Goal: Find specific page/section: Find specific page/section

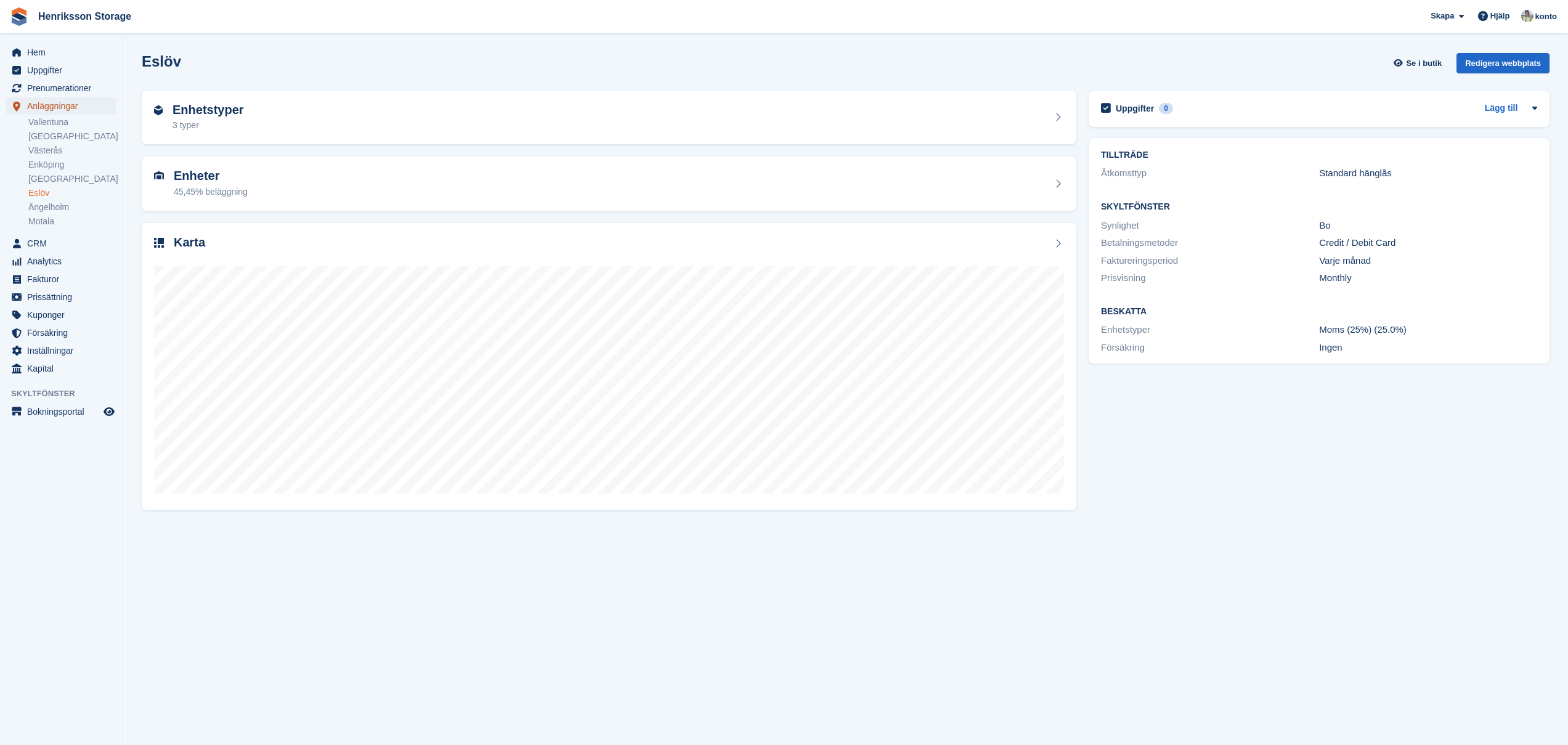
click at [54, 108] on span "Anläggningar" at bounding box center [64, 106] width 74 height 17
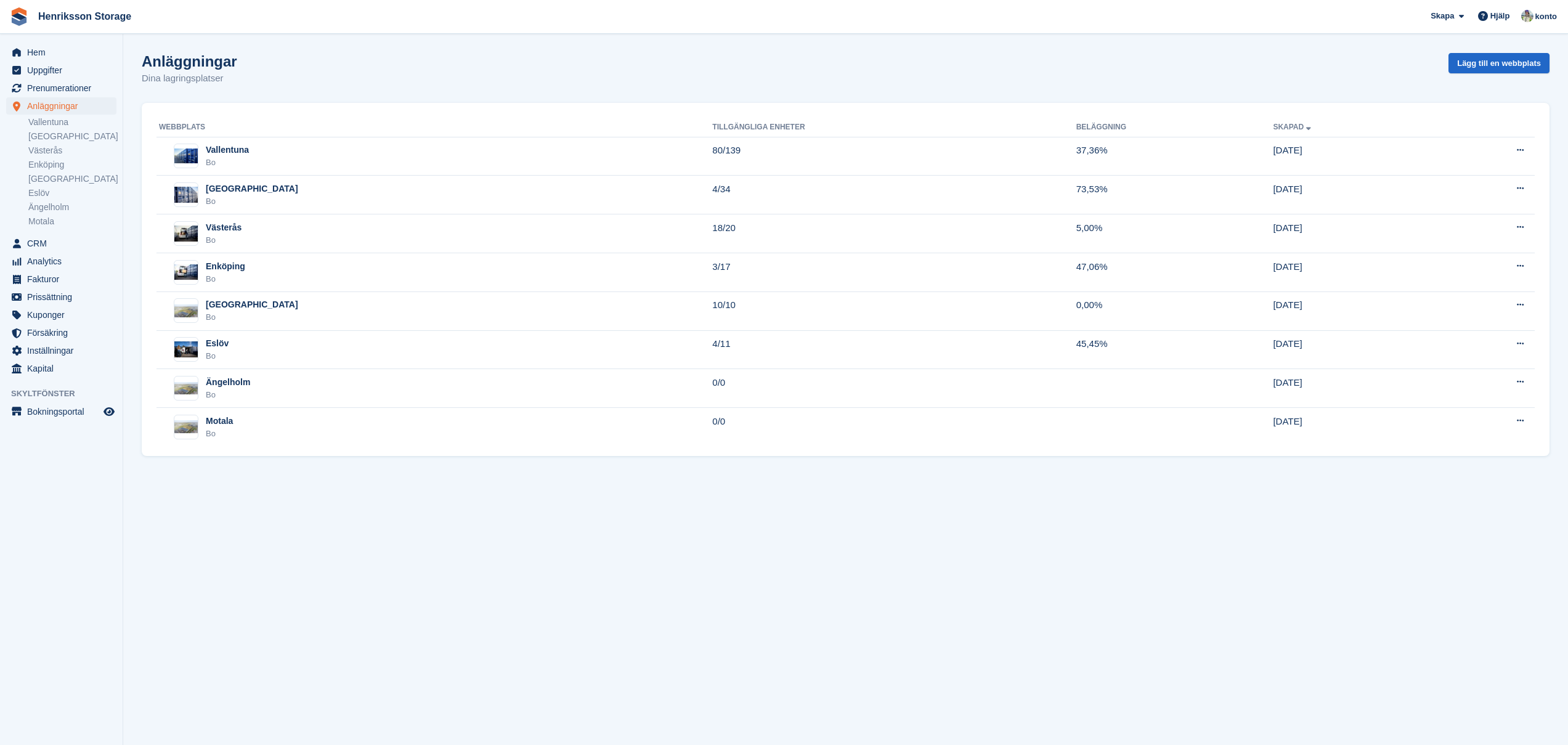
click at [54, 120] on link "Vallentuna" at bounding box center [72, 122] width 88 height 12
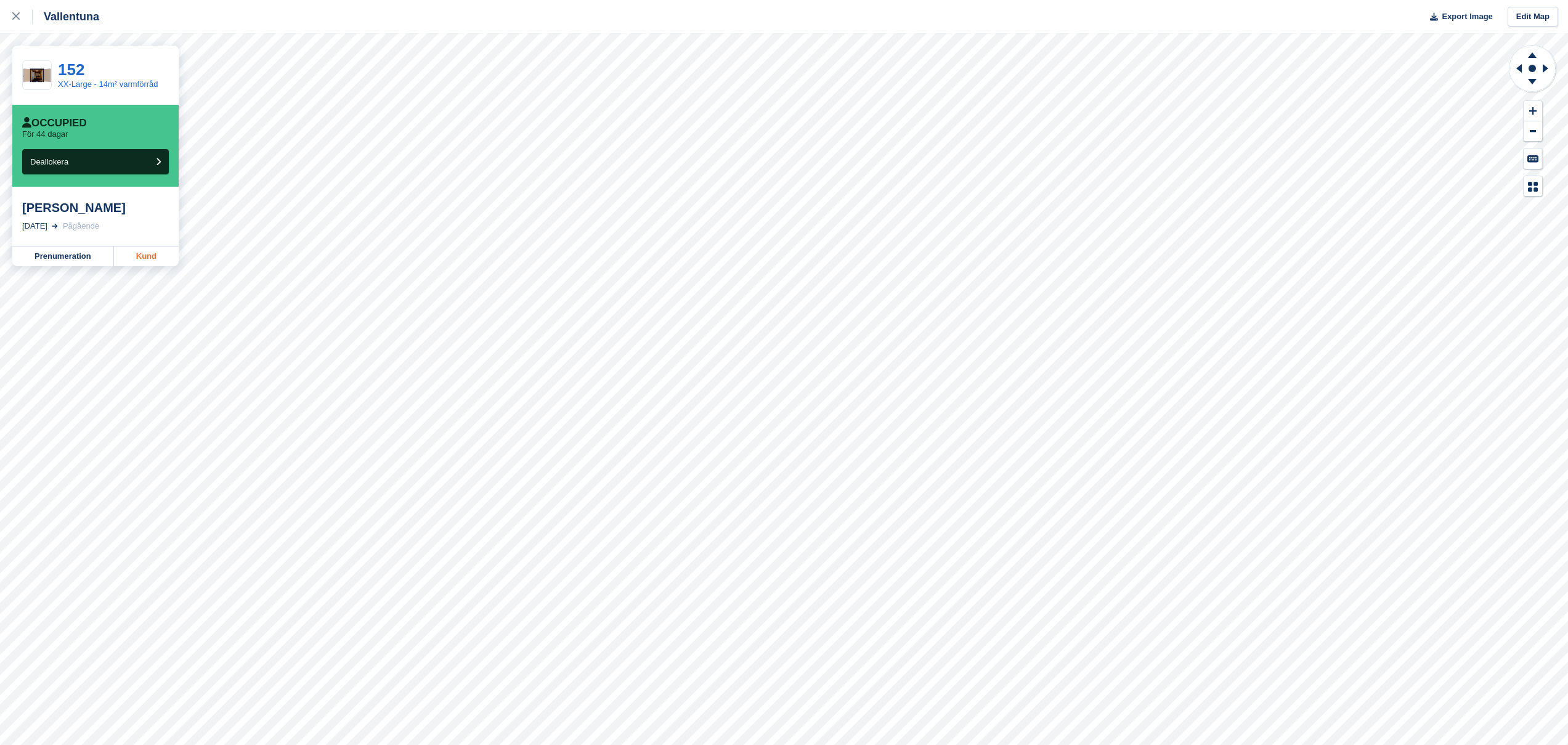
click at [145, 249] on link "Kund" at bounding box center [147, 256] width 65 height 20
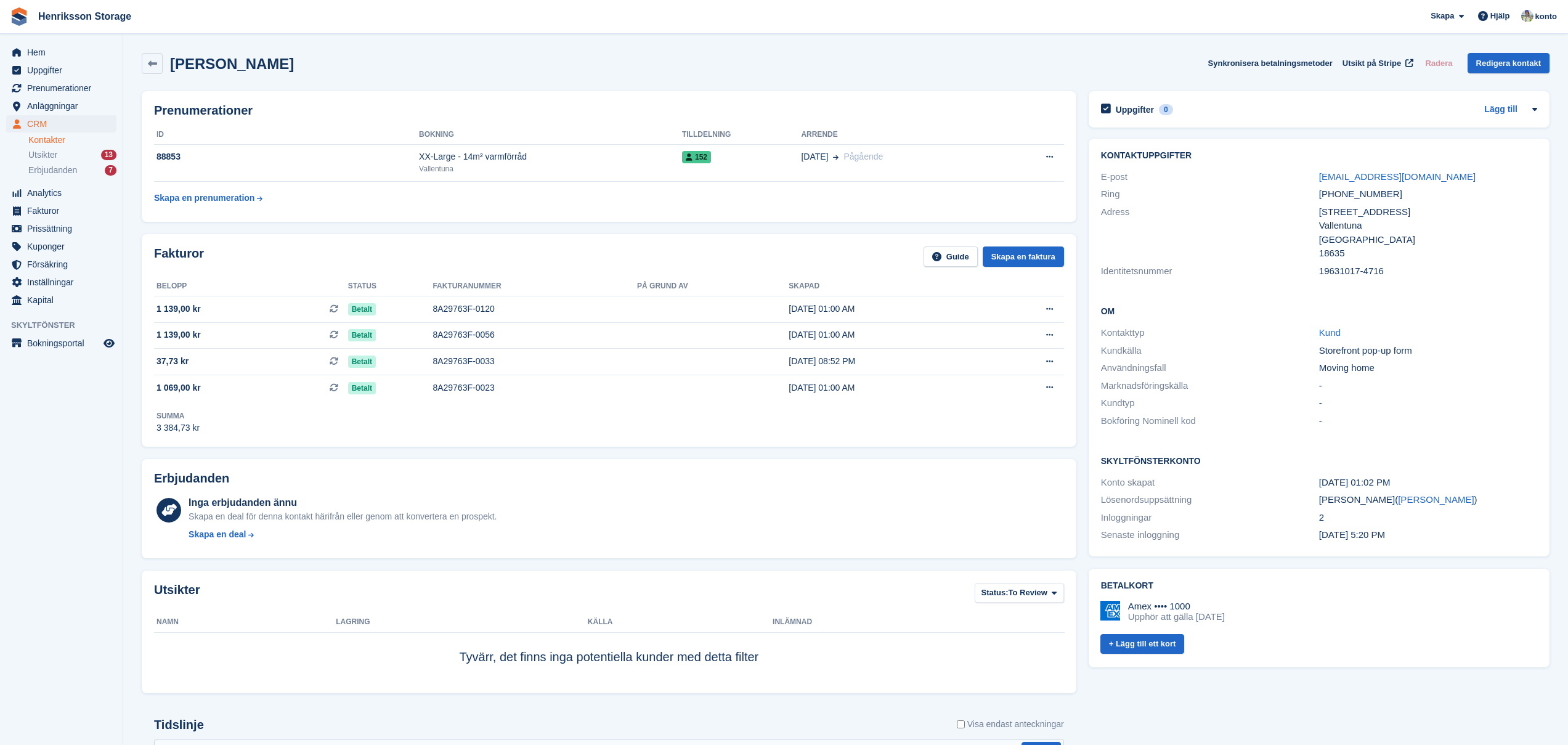
click at [1346, 197] on div "+46736602273" at bounding box center [1427, 194] width 218 height 15
click at [1245, 282] on div "Kontaktuppgifter E-post fredrikc63@gmail.com Ring +46736602273 Adress Värmlands…" at bounding box center [1319, 215] width 461 height 154
drag, startPoint x: 547, startPoint y: 155, endPoint x: 413, endPoint y: 160, distance: 134.1
click at [413, 160] on tr "88853 XX-Large - 14m² varmförråd Vallentuna 152 05 Jun Pågående Avbryt prenumer…" at bounding box center [609, 163] width 910 height 38
copy tr "XX-Large - 14m² varmförråd"
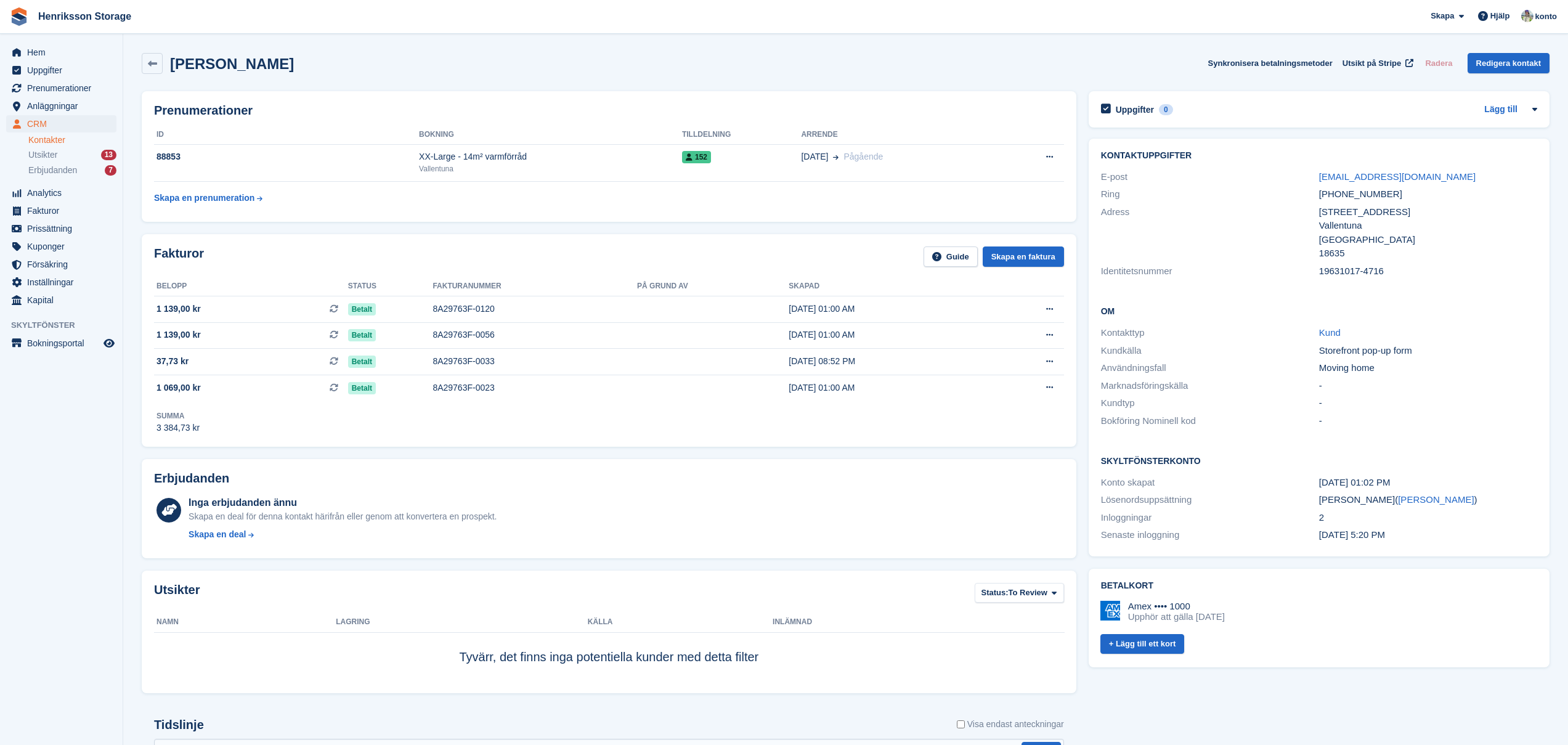
click at [404, 253] on div "Fakturor Guide Skapa en faktura" at bounding box center [609, 260] width 910 height 27
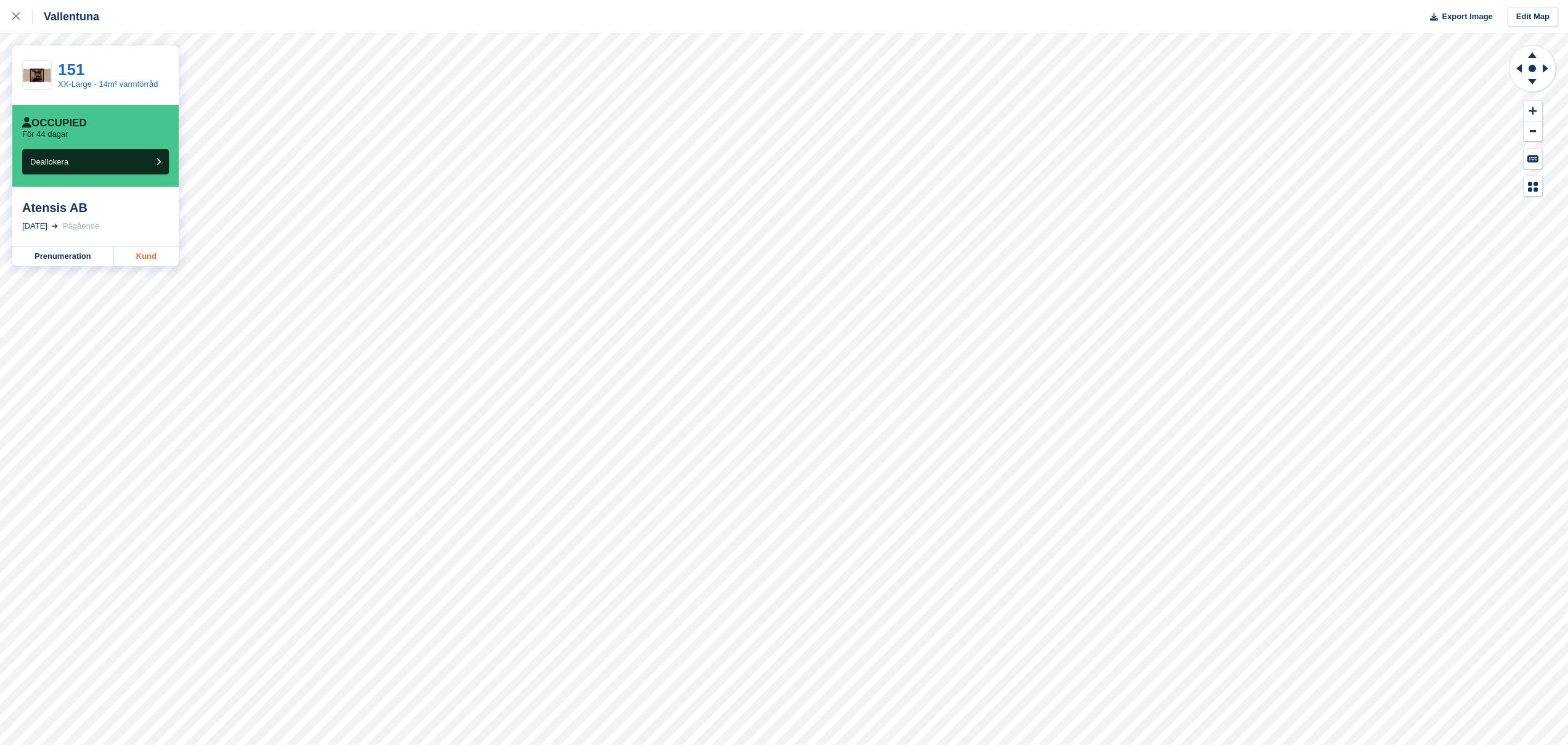
click at [156, 259] on link "Kund" at bounding box center [147, 256] width 65 height 20
click at [127, 222] on div "Urban Lambertson Consulting AB" at bounding box center [96, 215] width 147 height 30
click at [152, 273] on link "Kund" at bounding box center [147, 271] width 65 height 20
